Goal: Information Seeking & Learning: Learn about a topic

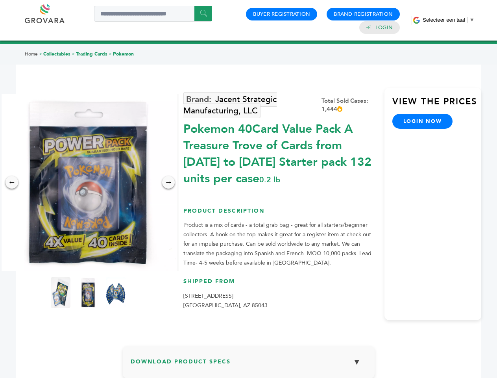
click at [449, 20] on span "Selecteer een taal" at bounding box center [444, 20] width 42 height 6
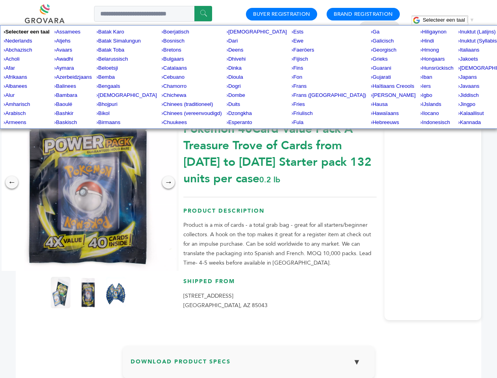
click at [88, 182] on img at bounding box center [88, 182] width 177 height 177
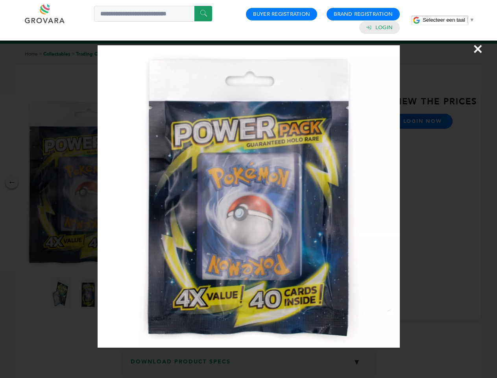
click at [12, 182] on div "×" at bounding box center [248, 189] width 497 height 378
click at [168, 182] on div "→" at bounding box center [168, 182] width 13 height 13
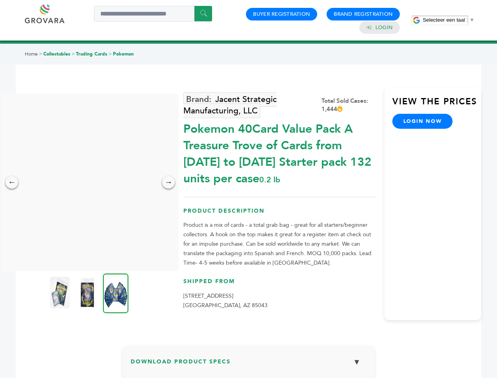
click at [61, 292] on img at bounding box center [60, 292] width 20 height 31
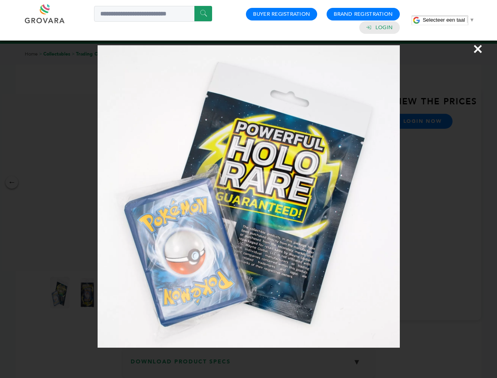
click at [88, 292] on div "×" at bounding box center [248, 189] width 497 height 378
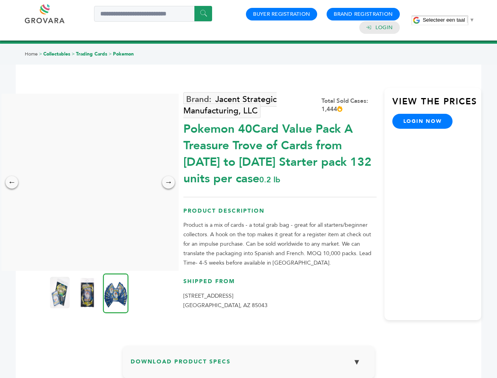
click at [116, 292] on img at bounding box center [116, 293] width 26 height 40
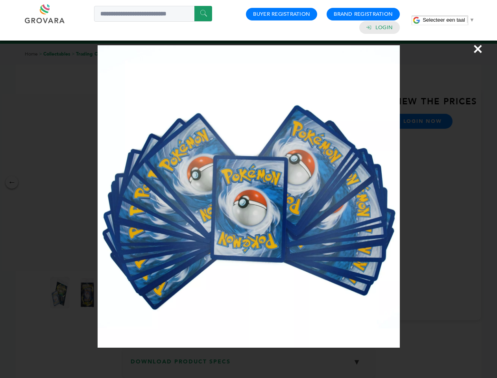
click at [249, 365] on div "×" at bounding box center [248, 189] width 497 height 378
